Goal: Task Accomplishment & Management: Complete application form

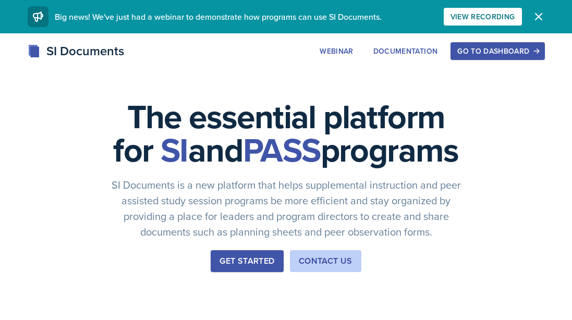
click at [527, 61] on div "SI Documents Webinar Documentation Go to Dashboard Sign Up Go to Dashboard" at bounding box center [286, 63] width 572 height 42
click at [527, 56] on button "Go to Dashboard" at bounding box center [498, 51] width 94 height 18
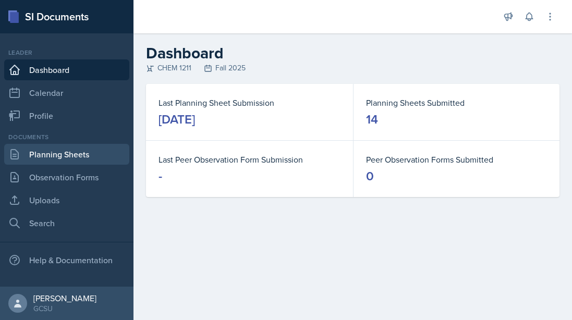
click at [55, 145] on link "Planning Sheets" at bounding box center [66, 154] width 125 height 21
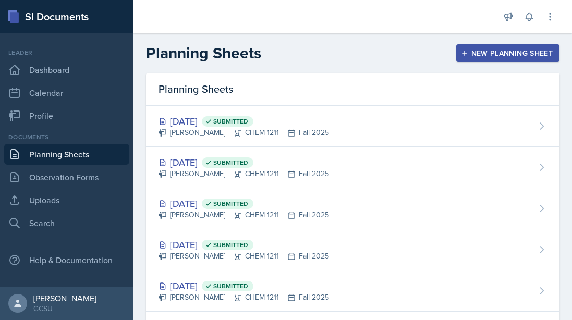
click at [506, 53] on div "New Planning Sheet" at bounding box center [508, 53] width 90 height 8
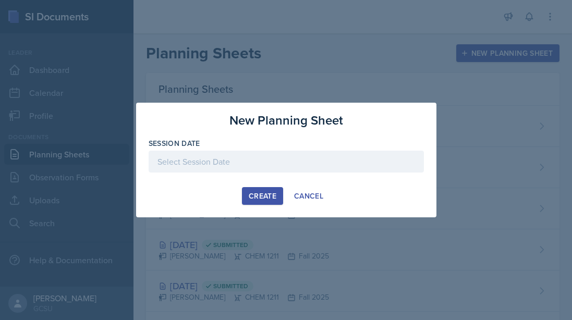
click at [255, 164] on div at bounding box center [287, 162] width 276 height 22
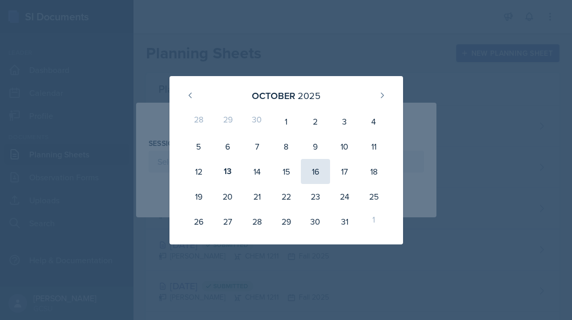
click at [315, 170] on div "16" at bounding box center [315, 171] width 29 height 25
type input "[DATE]"
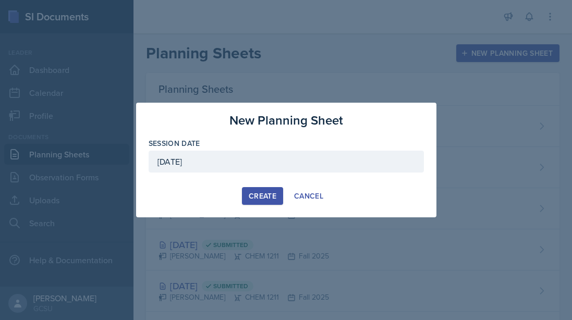
click at [250, 195] on div "Create" at bounding box center [263, 196] width 28 height 8
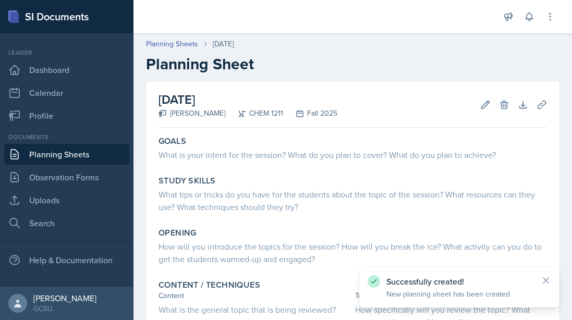
click at [546, 283] on icon at bounding box center [546, 281] width 10 height 10
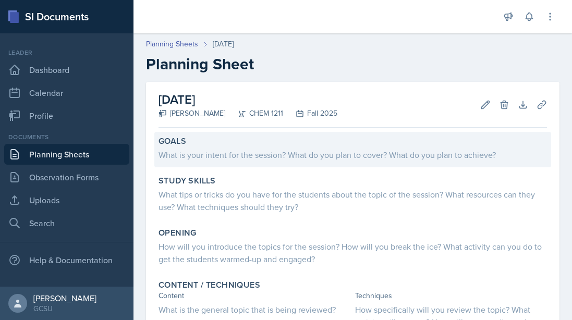
click at [292, 156] on div "What is your intent for the session? What do you plan to cover? What do you pla…" at bounding box center [353, 155] width 389 height 13
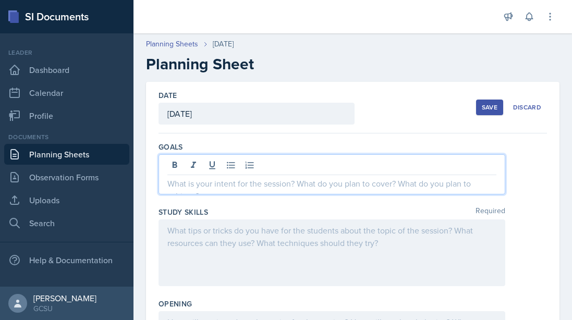
click at [288, 170] on div at bounding box center [332, 174] width 347 height 40
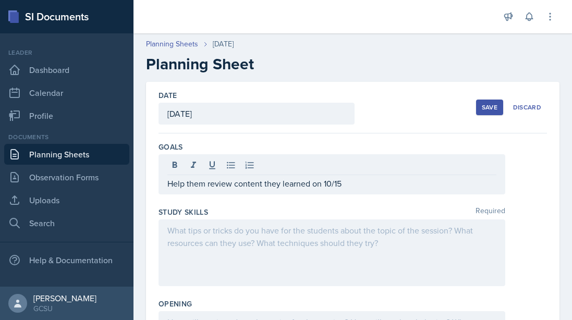
click at [248, 250] on div at bounding box center [332, 253] width 347 height 67
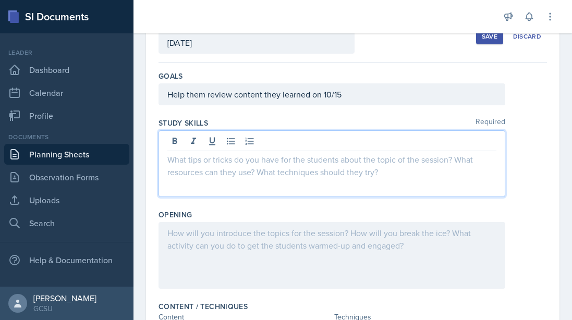
scroll to position [77, 0]
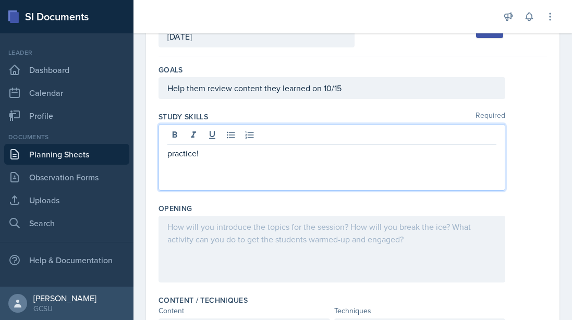
click at [259, 269] on div at bounding box center [332, 249] width 347 height 67
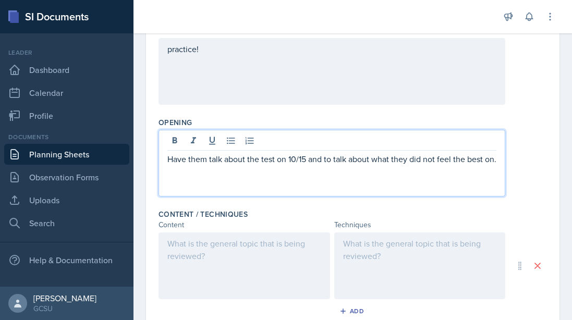
scroll to position [210, 0]
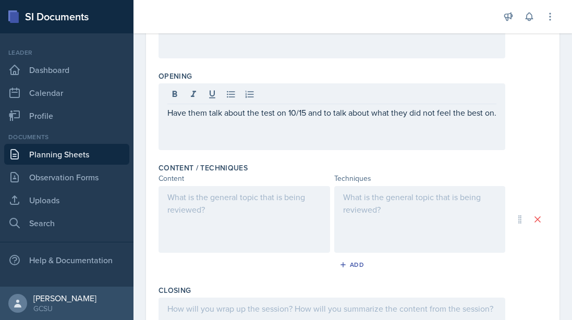
click at [250, 237] on div at bounding box center [245, 219] width 172 height 67
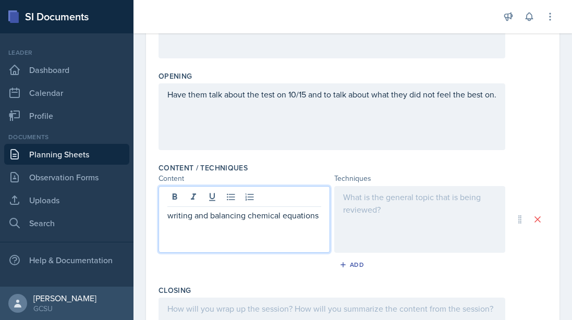
click at [491, 1] on div "Announcements SI Leader Training! [DATE] 4:11 PM We are so excited to kick off …" at bounding box center [353, 16] width 439 height 33
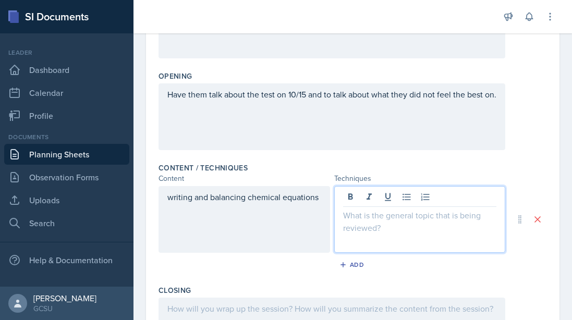
click at [388, 196] on div at bounding box center [420, 219] width 172 height 67
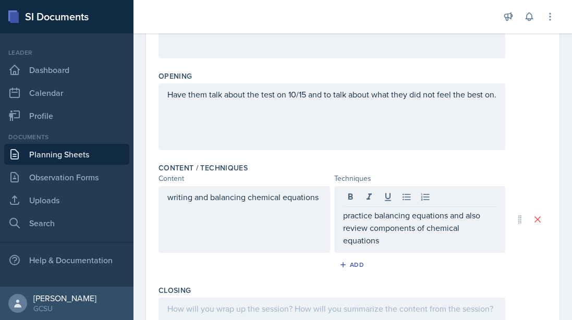
click at [511, 164] on div "Content / Techniques" at bounding box center [353, 168] width 389 height 10
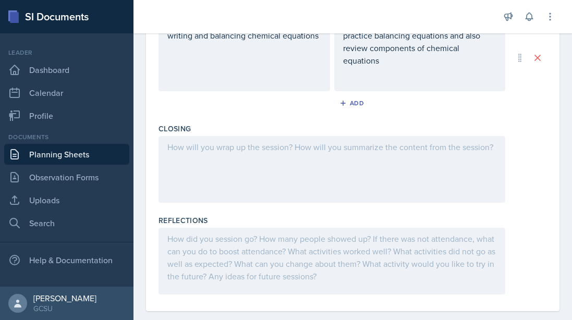
scroll to position [371, 0]
click at [295, 165] on div at bounding box center [332, 170] width 347 height 67
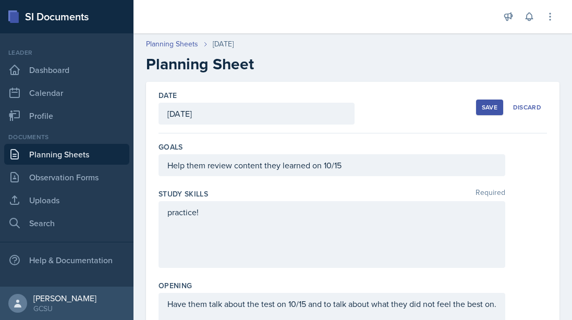
scroll to position [0, 0]
click at [487, 108] on div "Save" at bounding box center [490, 107] width 16 height 8
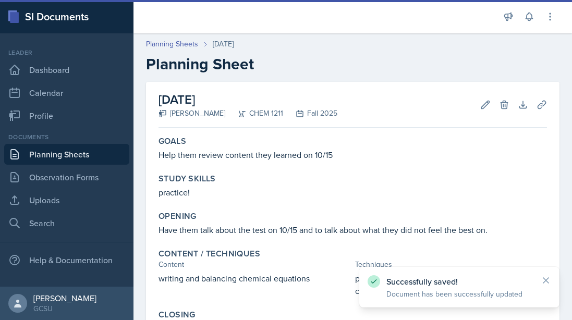
click at [83, 153] on link "Planning Sheets" at bounding box center [66, 154] width 125 height 21
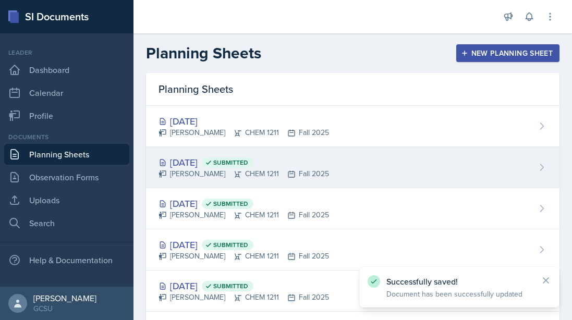
click at [201, 162] on div "[DATE] Submitted" at bounding box center [244, 163] width 171 height 14
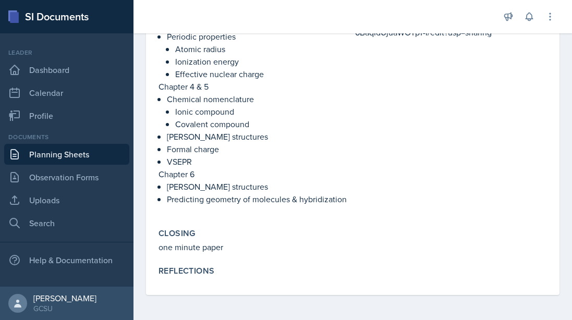
click at [185, 283] on div "Goals to help them prepare for their test on 10/15 Study Skills practice questi…" at bounding box center [353, 5] width 389 height 581
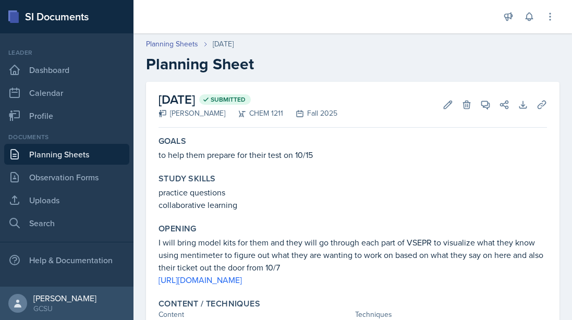
click at [441, 113] on div "[DATE] Submitted [PERSON_NAME] CHEM 1211 Fall 2025 Edit Delete View Comments Co…" at bounding box center [353, 105] width 389 height 46
click at [445, 107] on icon at bounding box center [448, 105] width 10 height 10
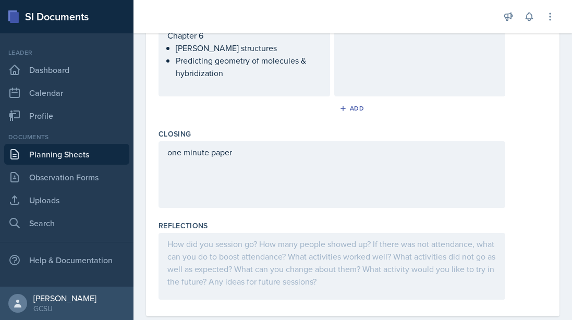
scroll to position [674, 0]
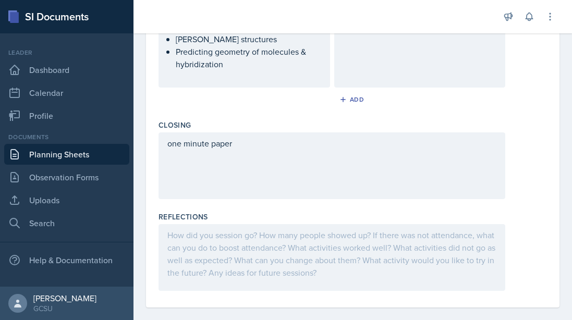
click at [227, 231] on div at bounding box center [332, 257] width 347 height 67
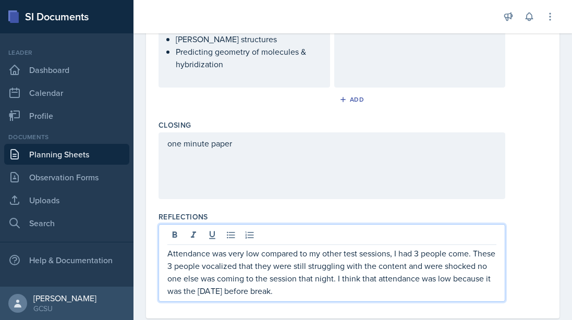
click at [418, 247] on p "Attendance was very low compared to my other test sessions, I had 3 people come…" at bounding box center [332, 272] width 329 height 50
click at [197, 256] on p "Attendance was very low compared to my other test sessions, I had 4 people come…" at bounding box center [332, 272] width 329 height 50
click at [362, 282] on p "Attendance was very low compared to my other test sessions, I had 4 people come…" at bounding box center [332, 272] width 329 height 50
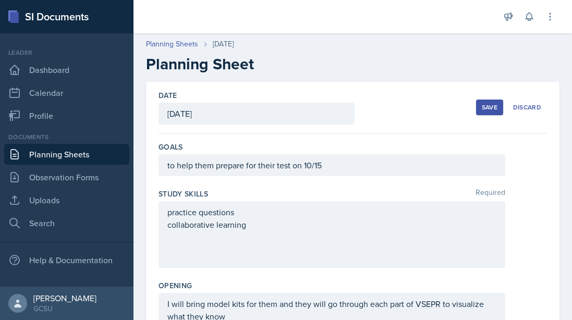
scroll to position [0, 0]
click at [489, 103] on div "Save" at bounding box center [490, 107] width 16 height 8
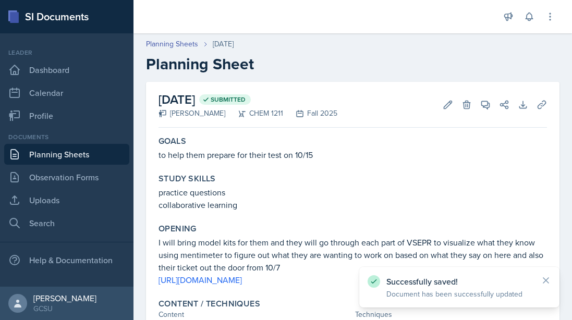
click at [65, 154] on link "Planning Sheets" at bounding box center [66, 154] width 125 height 21
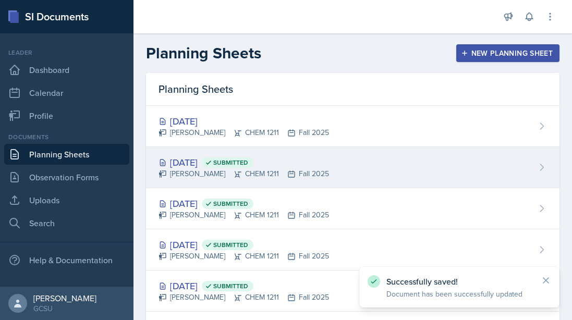
scroll to position [22, 0]
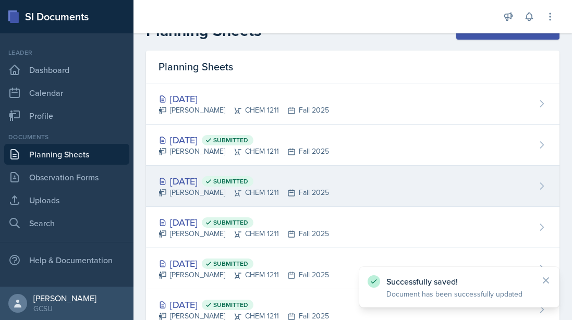
click at [199, 181] on div "[DATE] Submitted" at bounding box center [244, 181] width 171 height 14
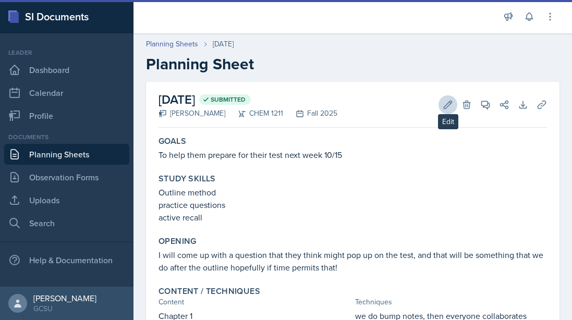
click at [444, 104] on icon at bounding box center [448, 105] width 10 height 10
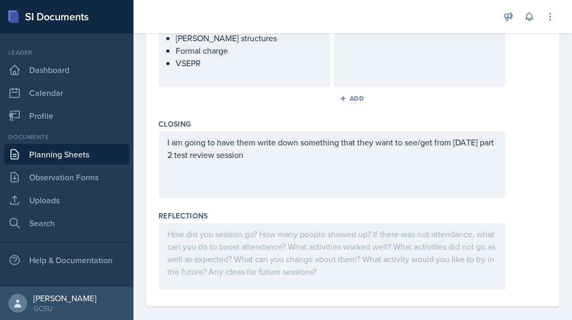
scroll to position [618, 0]
click at [316, 235] on div at bounding box center [332, 257] width 347 height 67
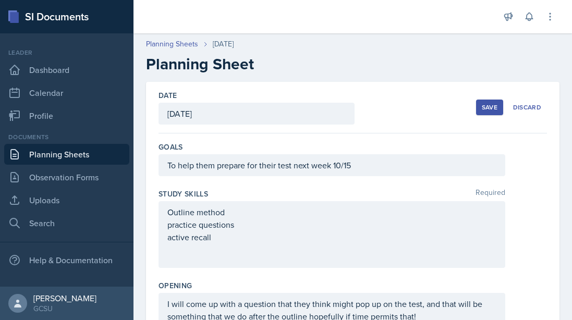
scroll to position [0, 0]
click at [486, 104] on div "Save" at bounding box center [490, 107] width 16 height 8
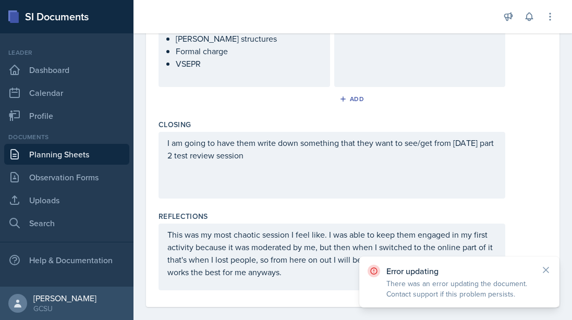
scroll to position [618, 0]
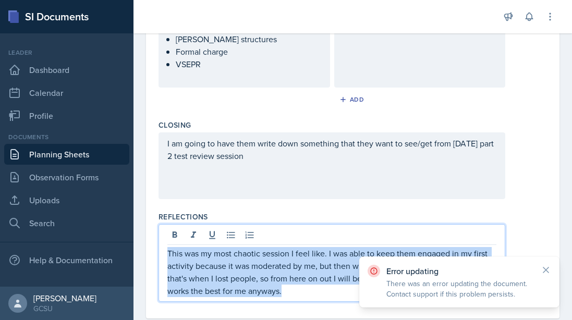
copy p "This was my most chaotic session I feel like. I was able to keep them engaged i…"
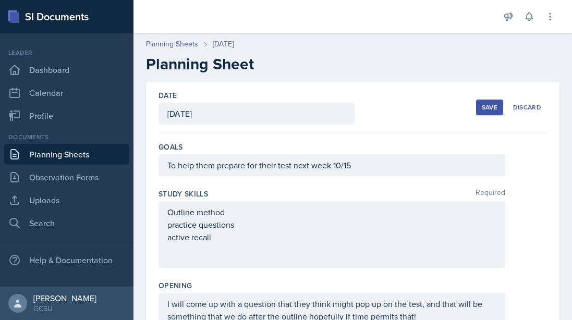
scroll to position [0, 0]
click at [485, 101] on button "Save" at bounding box center [489, 108] width 27 height 16
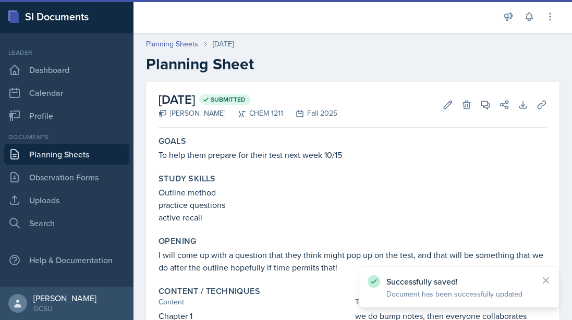
scroll to position [417, 0]
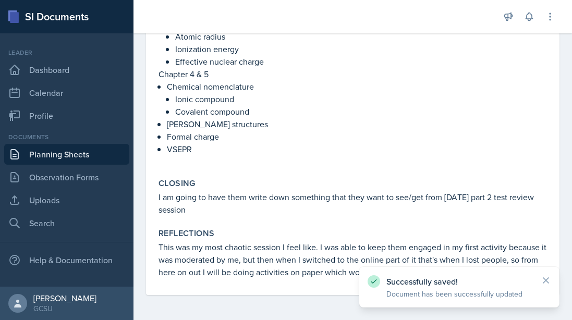
click at [89, 163] on link "Planning Sheets" at bounding box center [66, 154] width 125 height 21
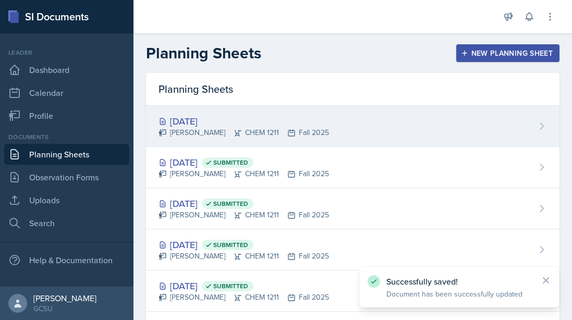
click at [187, 121] on div "[DATE]" at bounding box center [244, 121] width 171 height 14
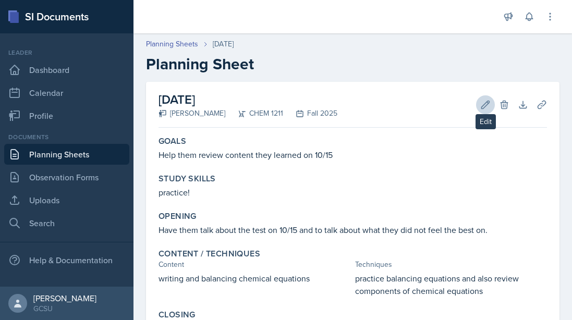
click at [485, 97] on button "Edit" at bounding box center [485, 104] width 19 height 19
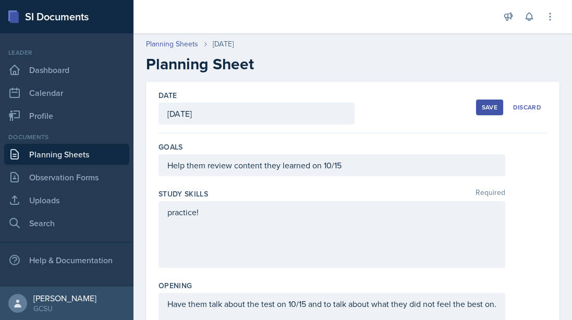
click at [285, 240] on div "practice!" at bounding box center [332, 234] width 347 height 67
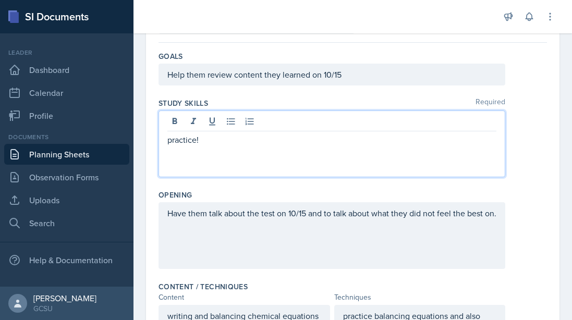
scroll to position [104, 0]
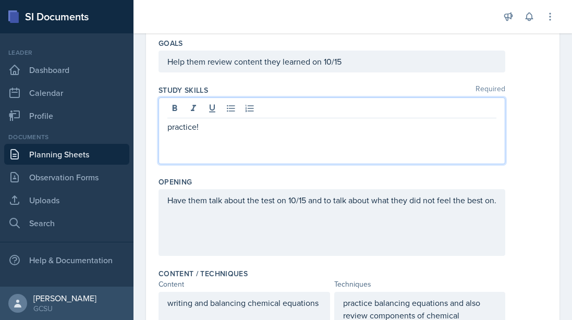
click at [245, 129] on p "practice!" at bounding box center [332, 127] width 329 height 13
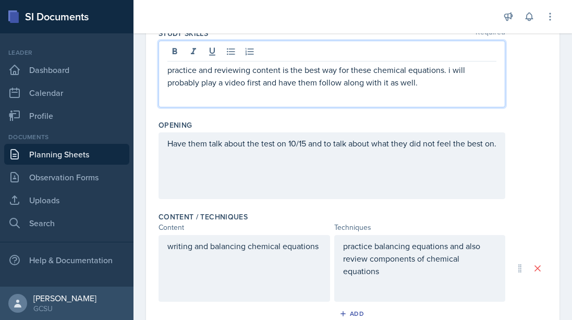
scroll to position [221, 0]
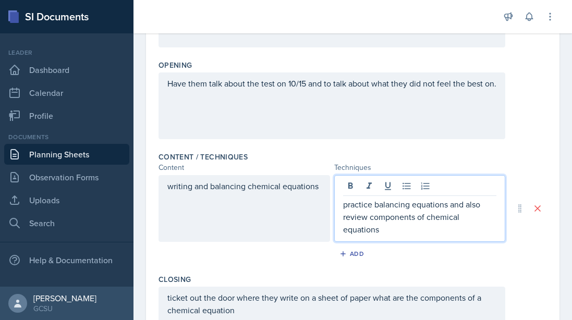
click at [439, 206] on p "practice balancing equations and also review components of chemical equations" at bounding box center [420, 217] width 154 height 38
click at [434, 227] on p "practice balancing equations and also review components of chemical equations" at bounding box center [420, 217] width 154 height 38
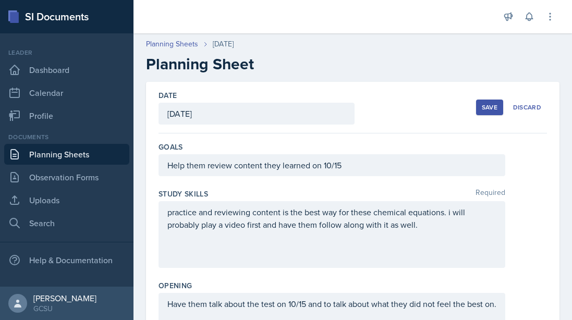
scroll to position [0, 0]
click at [487, 103] on div "Save" at bounding box center [490, 107] width 16 height 8
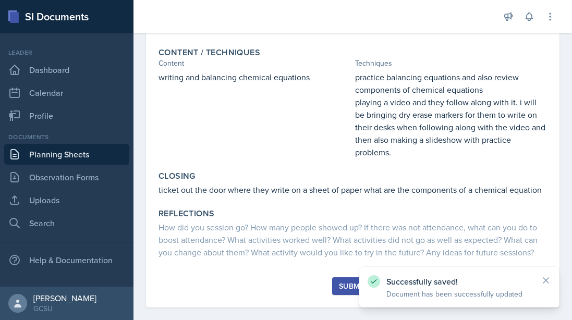
scroll to position [214, 0]
click at [346, 282] on div "Submit" at bounding box center [353, 286] width 28 height 8
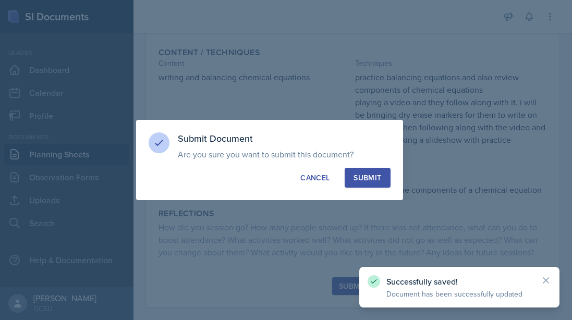
click at [374, 175] on div "Submit" at bounding box center [368, 178] width 28 height 10
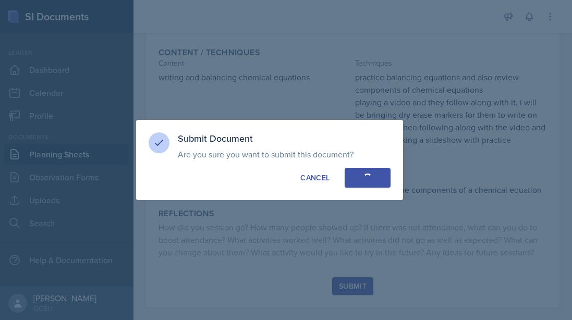
scroll to position [144, 0]
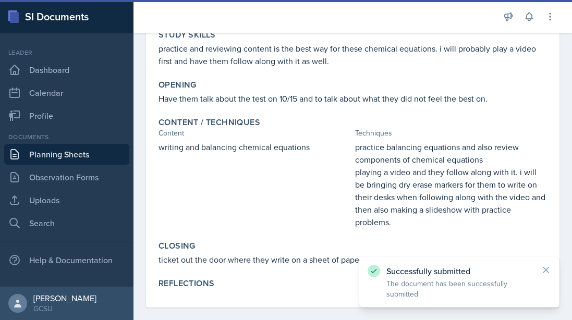
click at [88, 147] on link "Planning Sheets" at bounding box center [66, 154] width 125 height 21
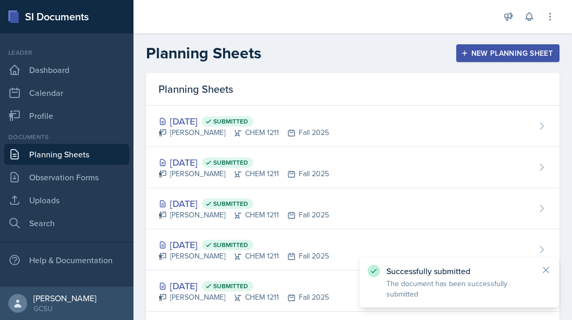
click at [518, 55] on div "New Planning Sheet" at bounding box center [508, 53] width 90 height 8
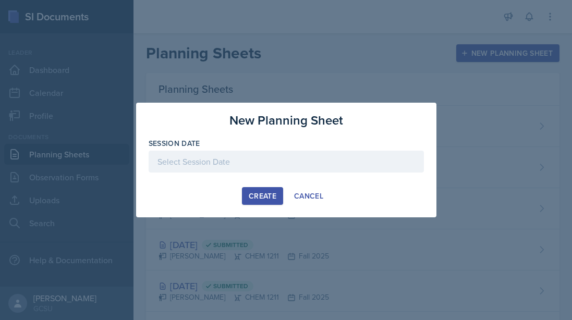
click at [252, 161] on div at bounding box center [287, 162] width 276 height 22
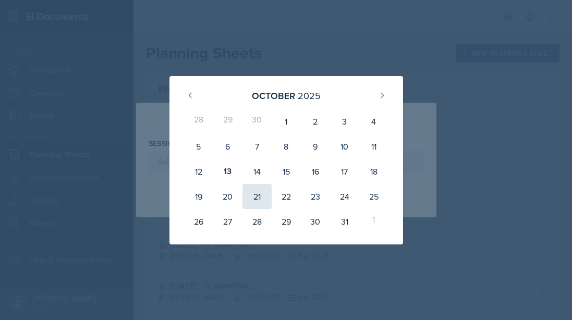
click at [257, 195] on div "21" at bounding box center [257, 196] width 29 height 25
type input "[DATE]"
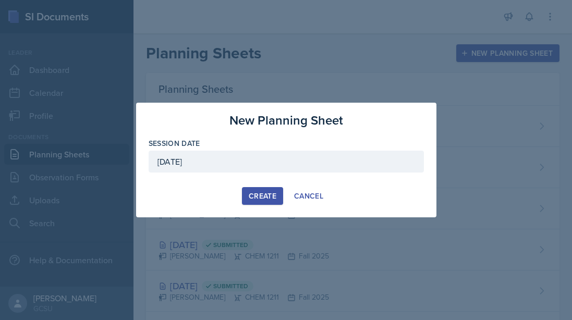
click at [265, 197] on div "Create" at bounding box center [263, 196] width 28 height 8
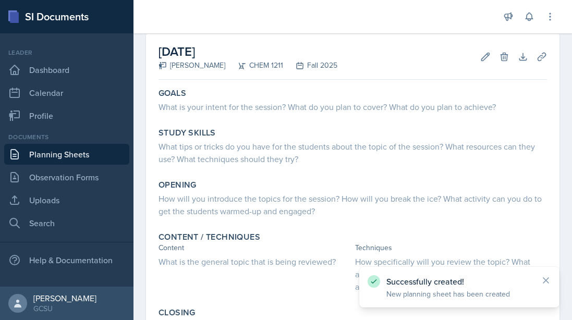
scroll to position [125, 0]
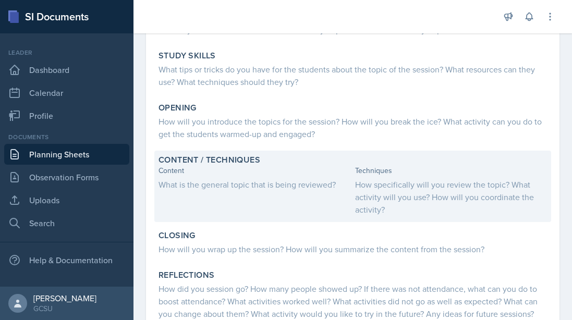
click at [217, 180] on div "What is the general topic that is being reviewed?" at bounding box center [255, 184] width 193 height 13
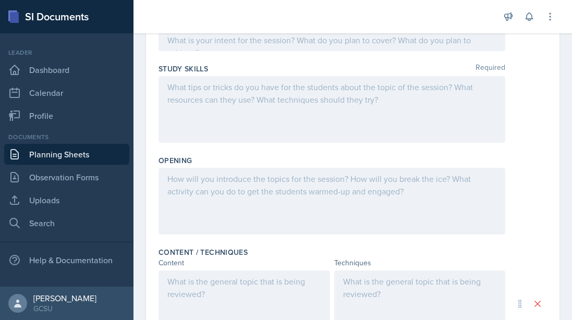
click at [210, 196] on div at bounding box center [332, 201] width 347 height 67
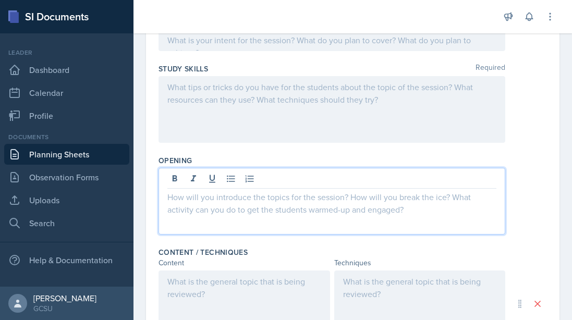
click at [210, 272] on div at bounding box center [245, 304] width 172 height 67
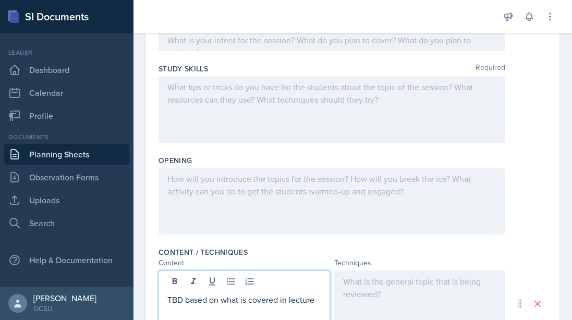
click at [235, 163] on div "Opening" at bounding box center [353, 161] width 389 height 10
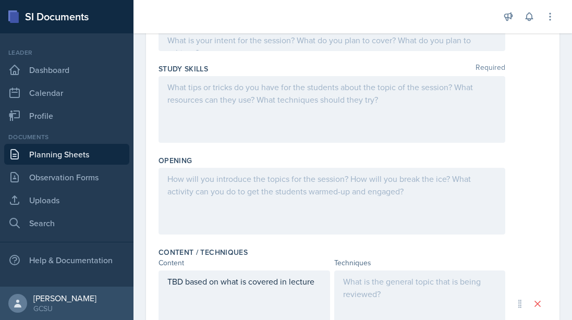
click at [235, 190] on div at bounding box center [332, 201] width 347 height 67
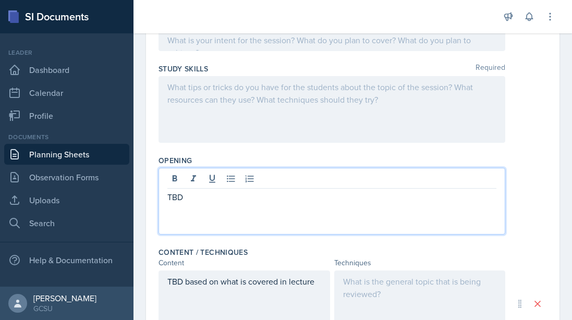
click at [252, 134] on div at bounding box center [332, 109] width 347 height 67
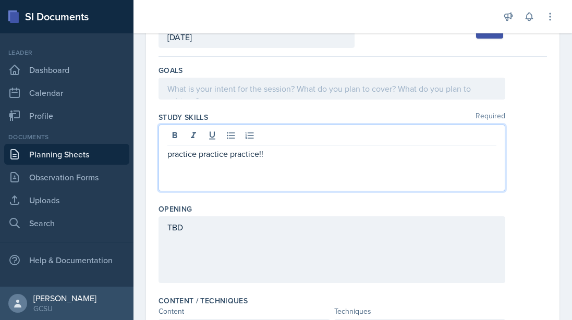
scroll to position [74, 0]
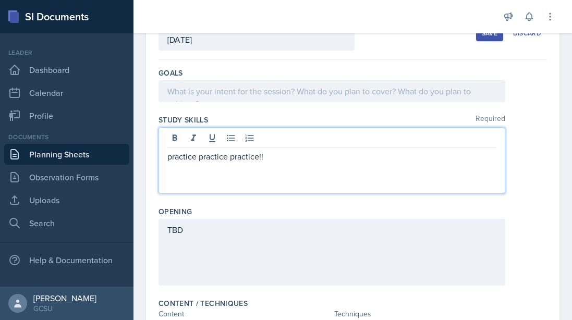
click at [268, 96] on div at bounding box center [332, 91] width 347 height 22
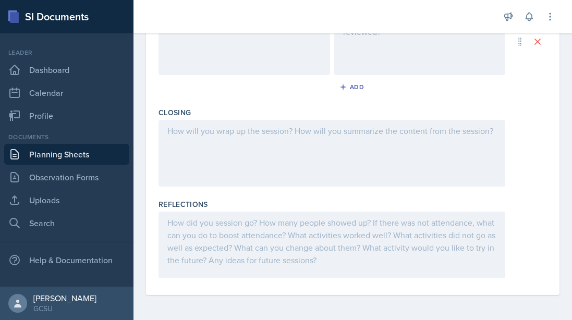
click at [269, 160] on div at bounding box center [332, 153] width 347 height 67
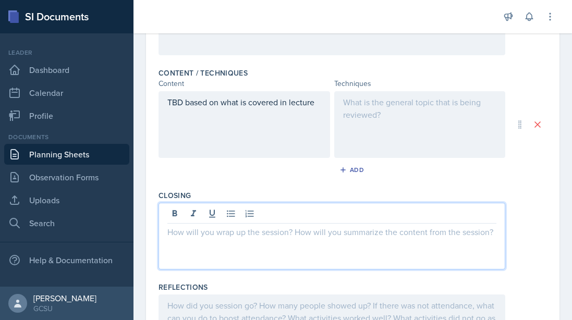
scroll to position [294, 0]
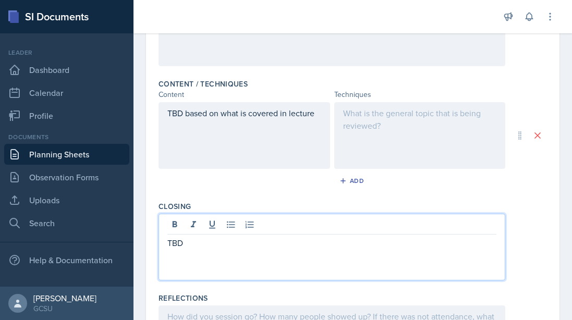
click at [392, 110] on div at bounding box center [420, 135] width 172 height 67
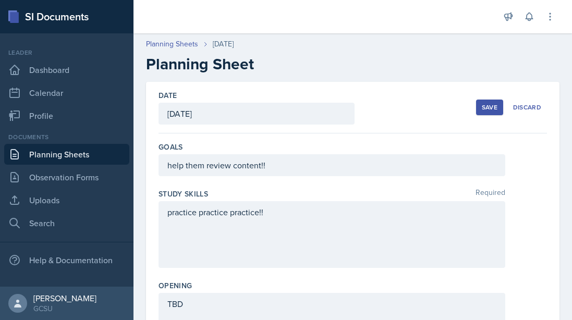
scroll to position [0, 0]
click at [481, 104] on button "Save" at bounding box center [489, 108] width 27 height 16
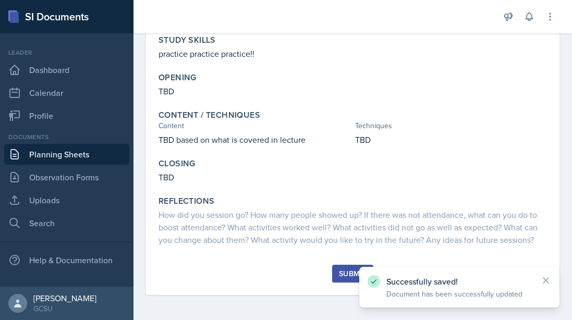
scroll to position [139, 0]
click at [353, 276] on div "Submit" at bounding box center [353, 274] width 28 height 8
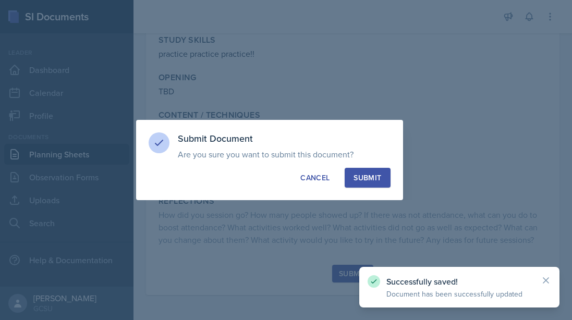
click at [378, 171] on button "Submit" at bounding box center [367, 178] width 45 height 20
click at [545, 281] on icon at bounding box center [546, 281] width 10 height 10
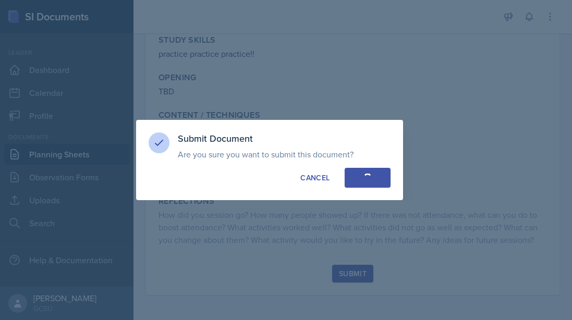
scroll to position [69, 0]
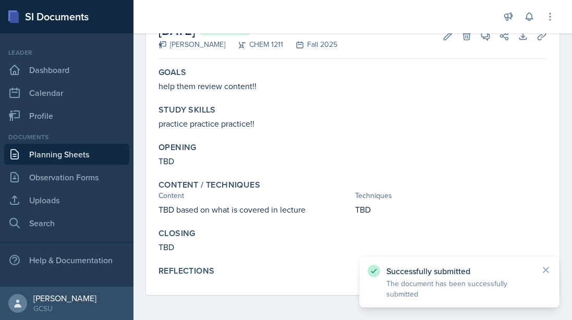
click at [58, 159] on link "Planning Sheets" at bounding box center [66, 154] width 125 height 21
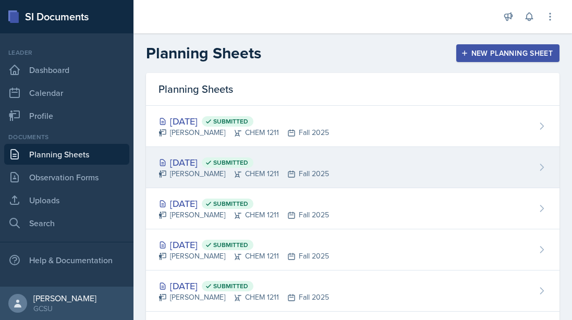
click at [208, 161] on div "[DATE] Submitted" at bounding box center [244, 163] width 171 height 14
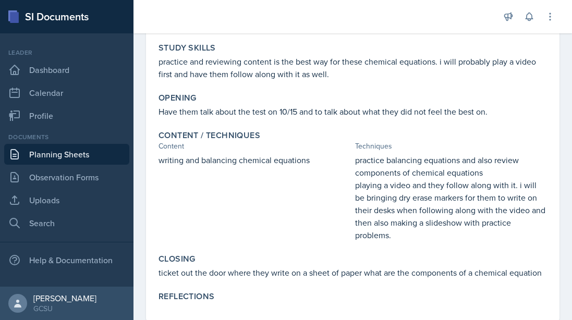
scroll to position [29, 0]
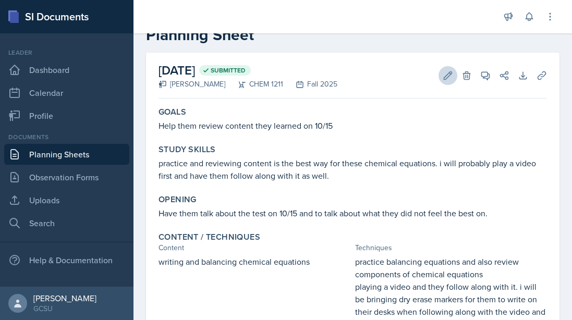
click at [443, 73] on button "Edit" at bounding box center [448, 75] width 19 height 19
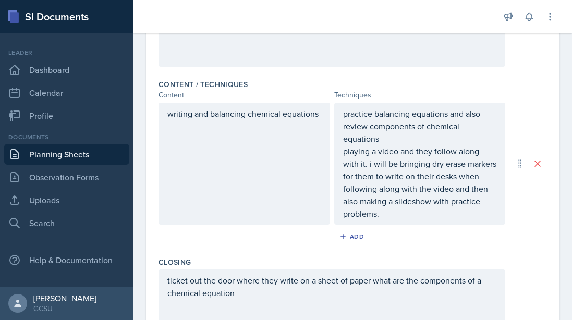
scroll to position [281, 0]
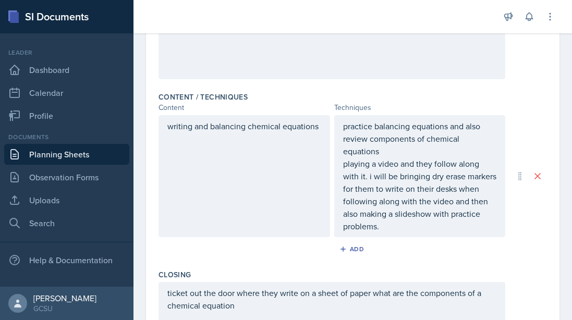
click at [416, 226] on p "playing a video and they follow along with it. i will be bringing dry erase mar…" at bounding box center [420, 195] width 154 height 75
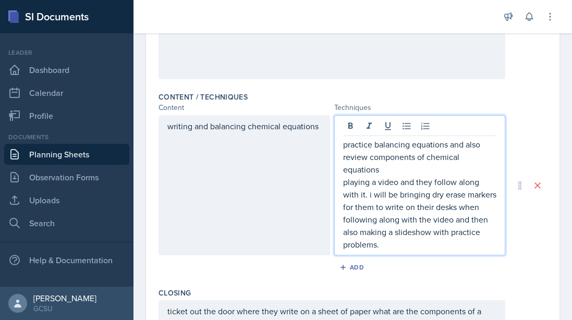
click at [395, 245] on p "playing a video and they follow along with it. i will be bringing dry erase mar…" at bounding box center [420, 213] width 154 height 75
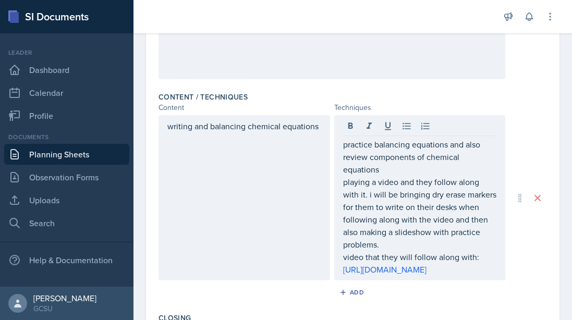
click at [511, 269] on div "writing and balancing chemical equations practice balancing equations and also …" at bounding box center [353, 197] width 389 height 165
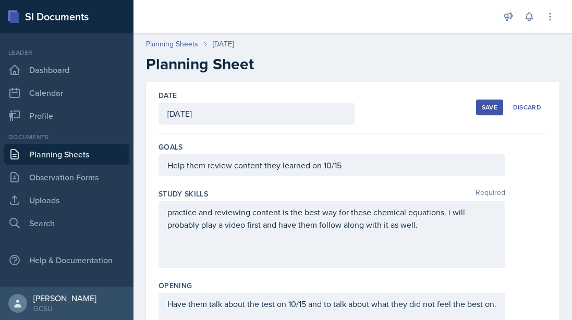
scroll to position [0, 0]
click at [491, 104] on div "Save" at bounding box center [490, 107] width 16 height 8
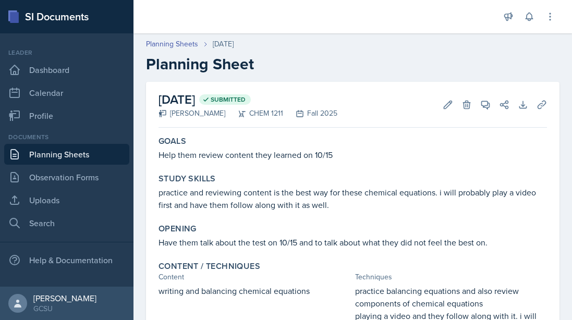
click at [104, 162] on link "Planning Sheets" at bounding box center [66, 154] width 125 height 21
